Goal: Task Accomplishment & Management: Complete application form

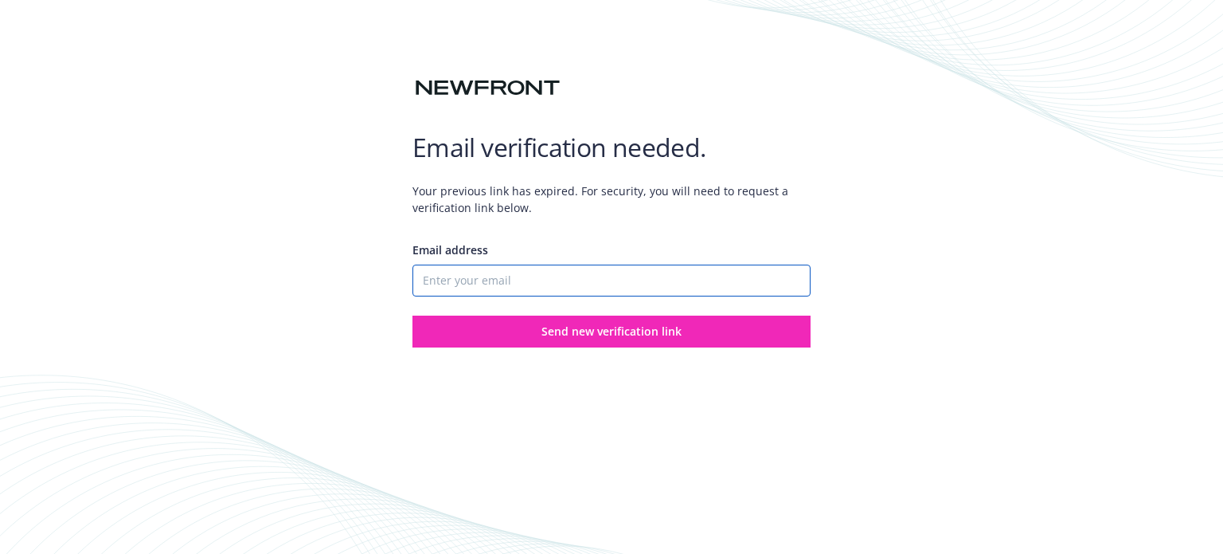
click at [471, 273] on input "Email address" at bounding box center [612, 280] width 398 height 32
click at [476, 277] on input "Email address" at bounding box center [612, 280] width 398 height 32
click at [630, 288] on input "[EMAIL_ADDRESS][DOMAIN_NAME]" at bounding box center [612, 280] width 398 height 32
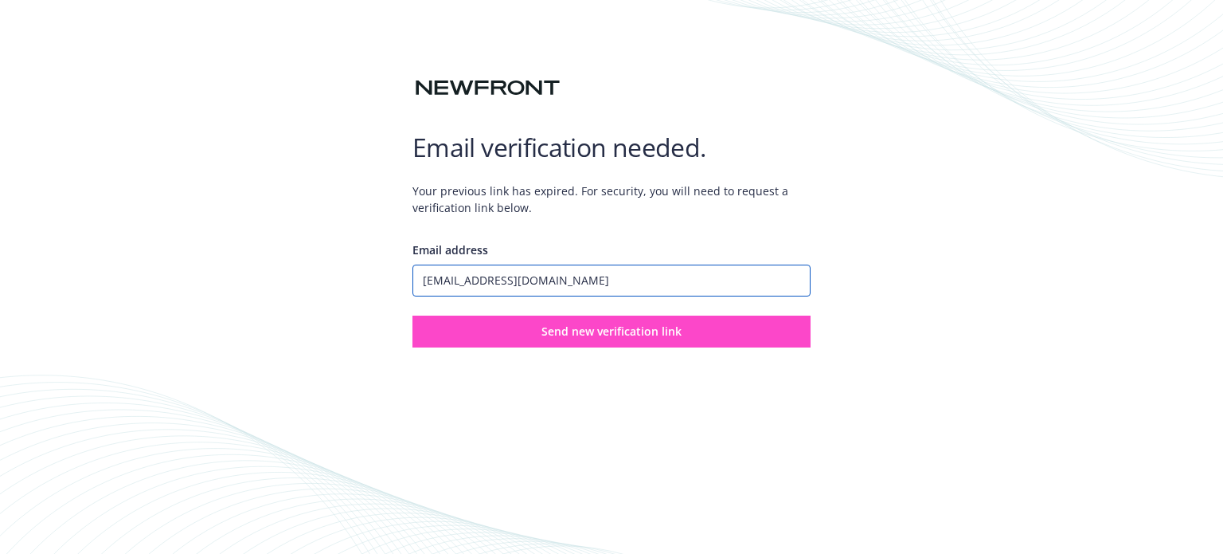
type input "[EMAIL_ADDRESS][DOMAIN_NAME]"
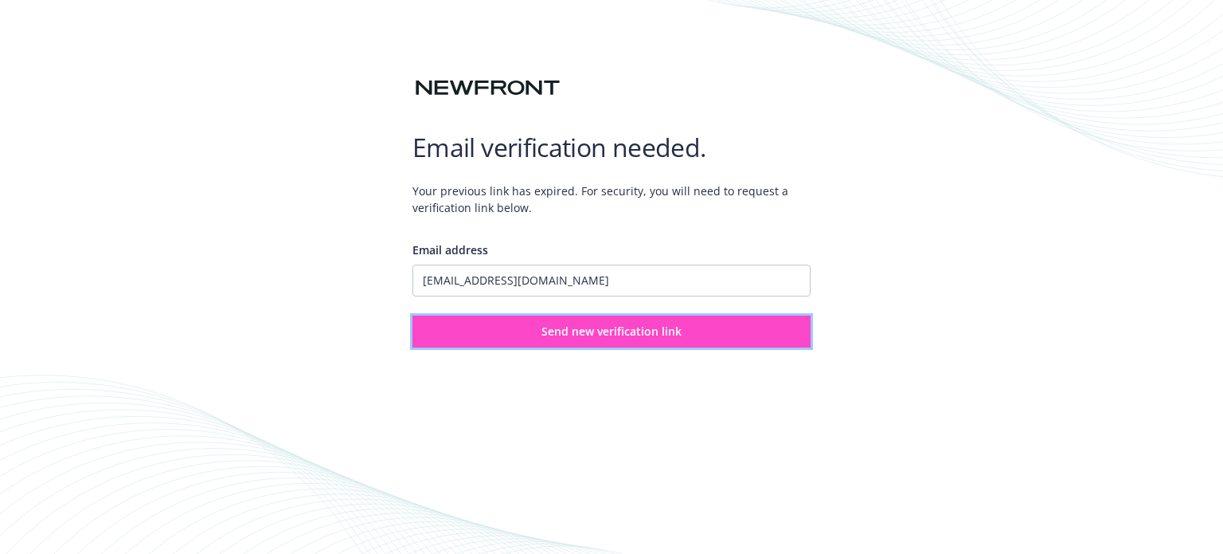
click at [626, 340] on button "Send new verification link" at bounding box center [612, 331] width 398 height 32
